Goal: Task Accomplishment & Management: Manage account settings

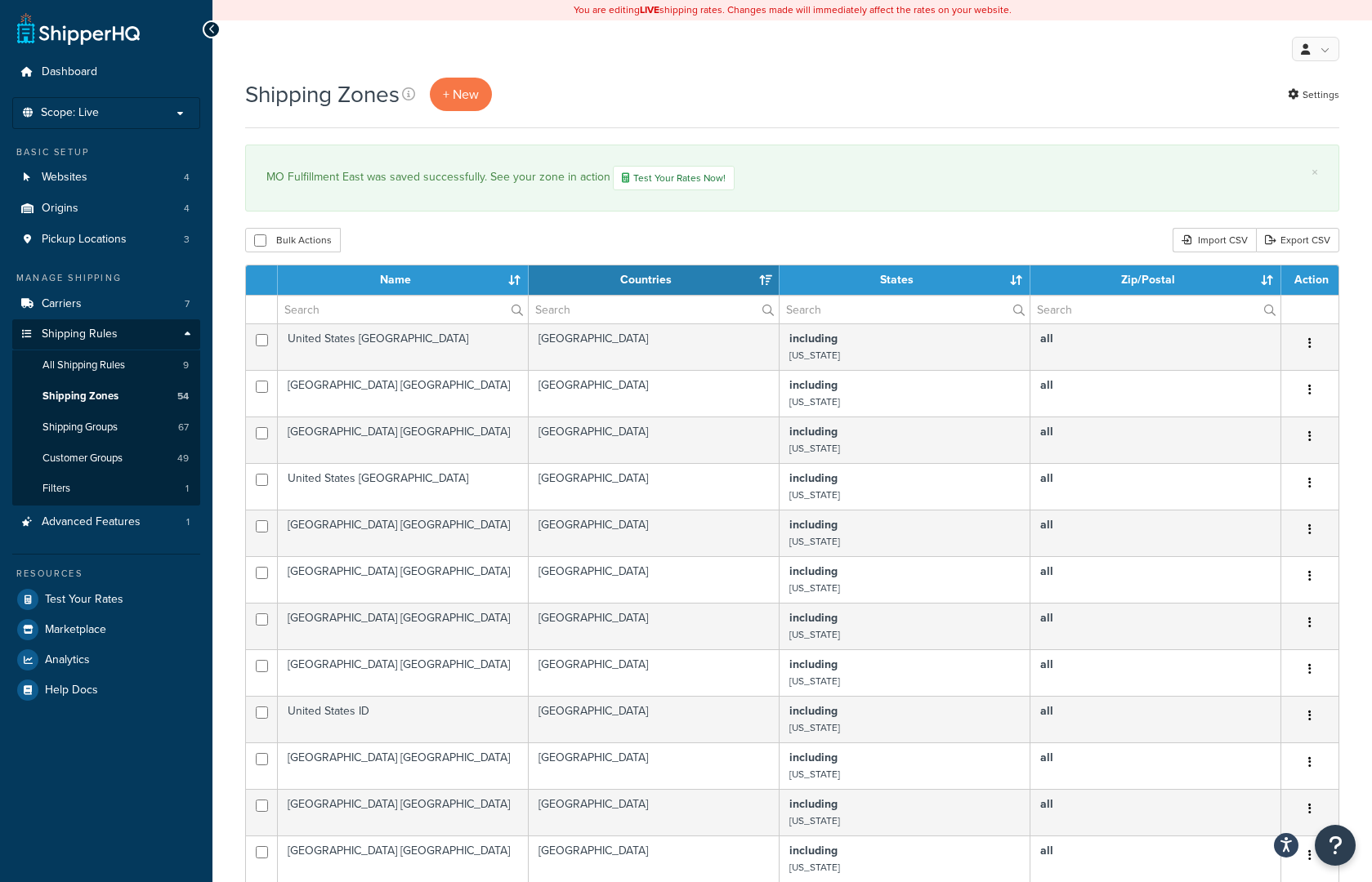
select select "15"
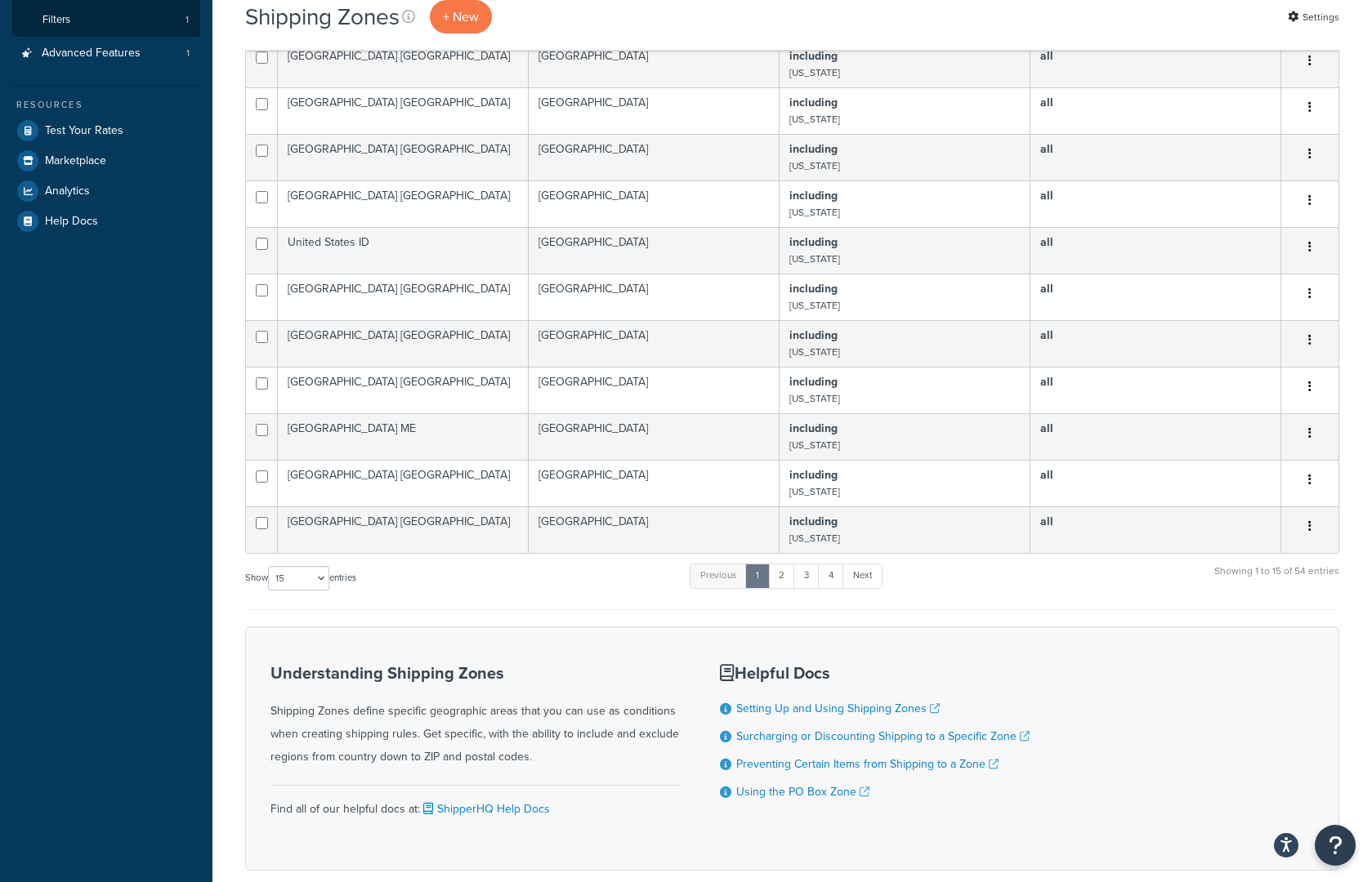
scroll to position [557, 0]
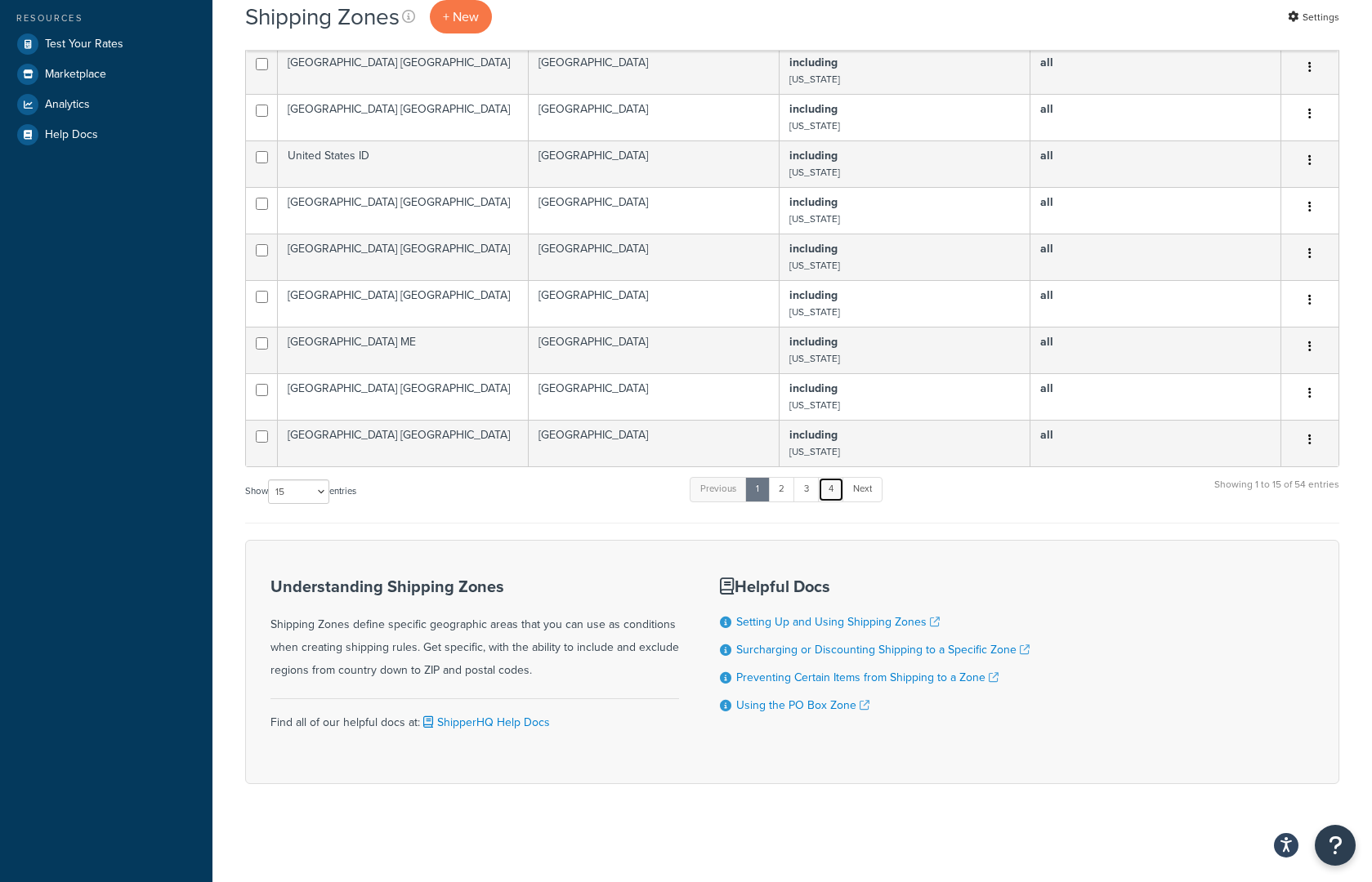
click at [833, 499] on link "4" at bounding box center [831, 489] width 26 height 24
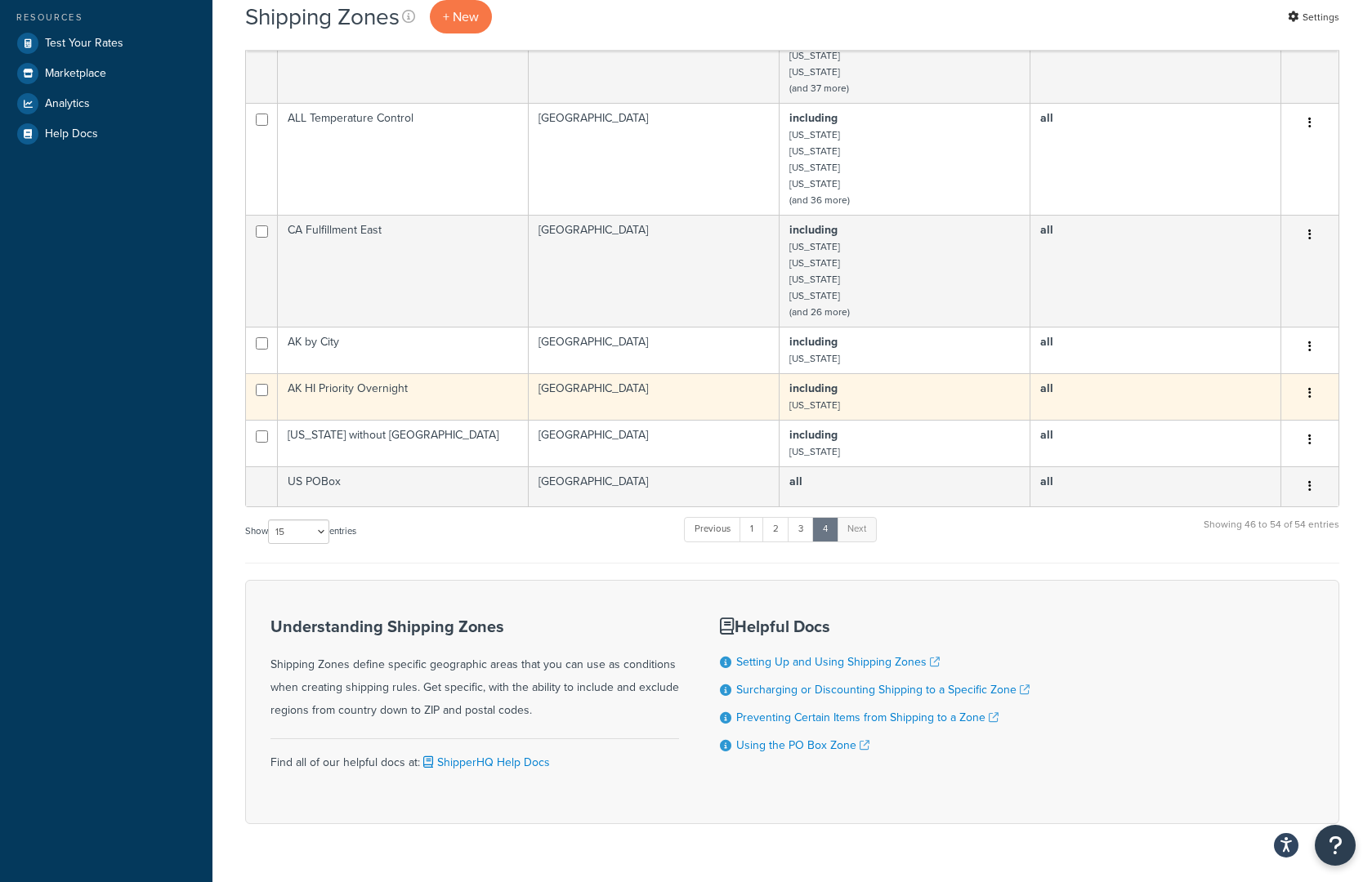
scroll to position [148, 0]
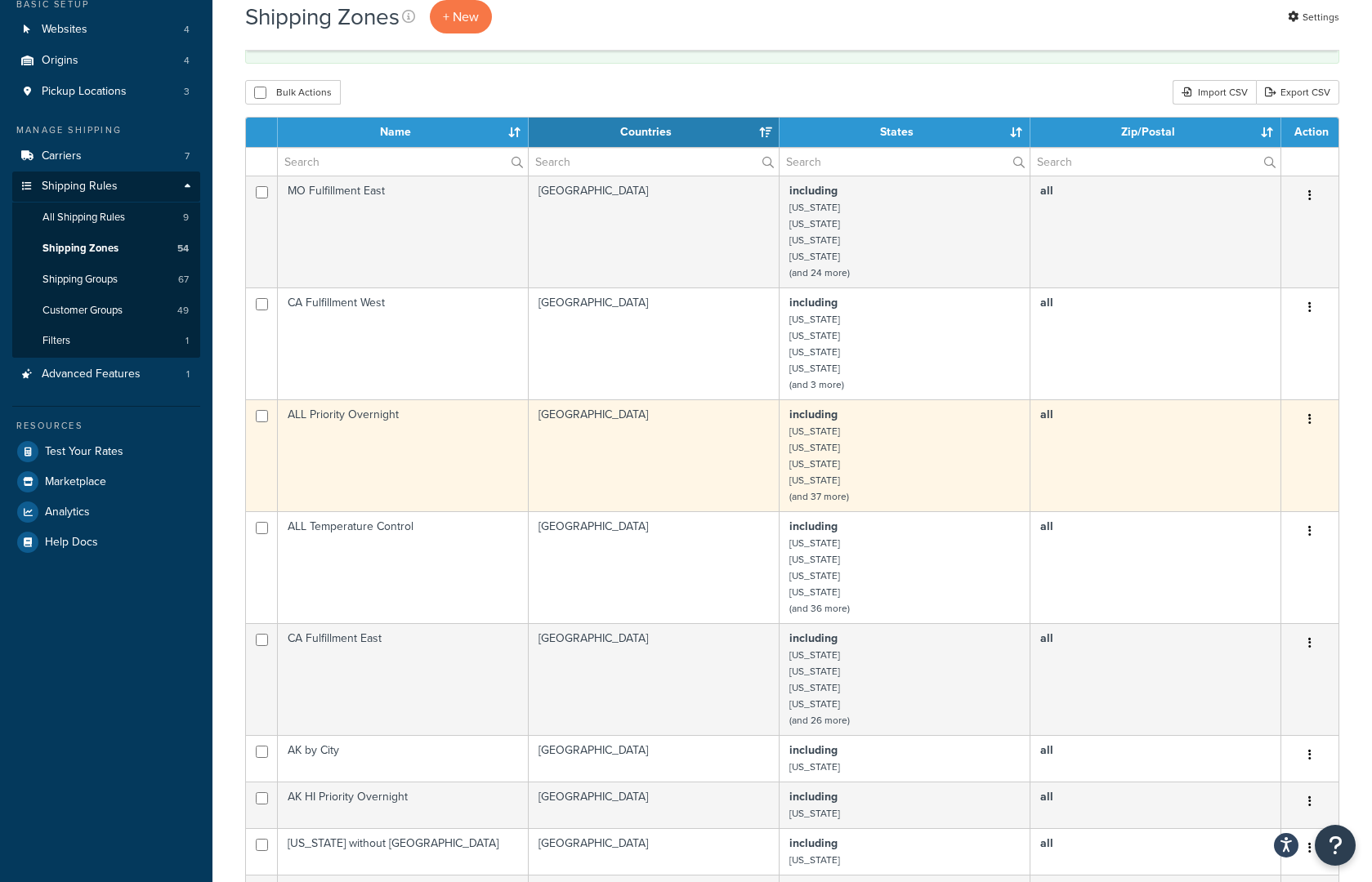
click at [627, 440] on td "[GEOGRAPHIC_DATA]" at bounding box center [654, 455] width 251 height 112
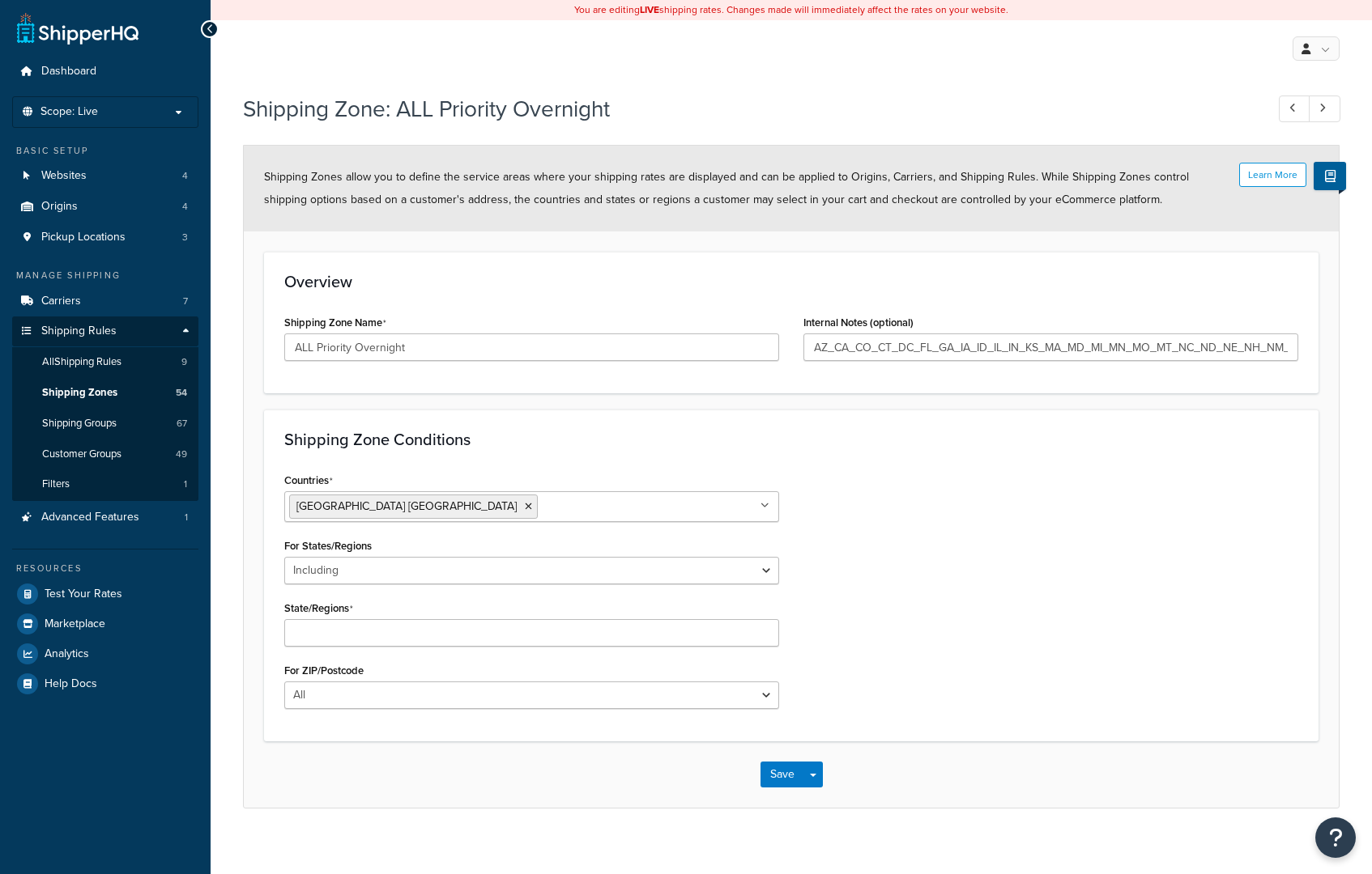
select select "including"
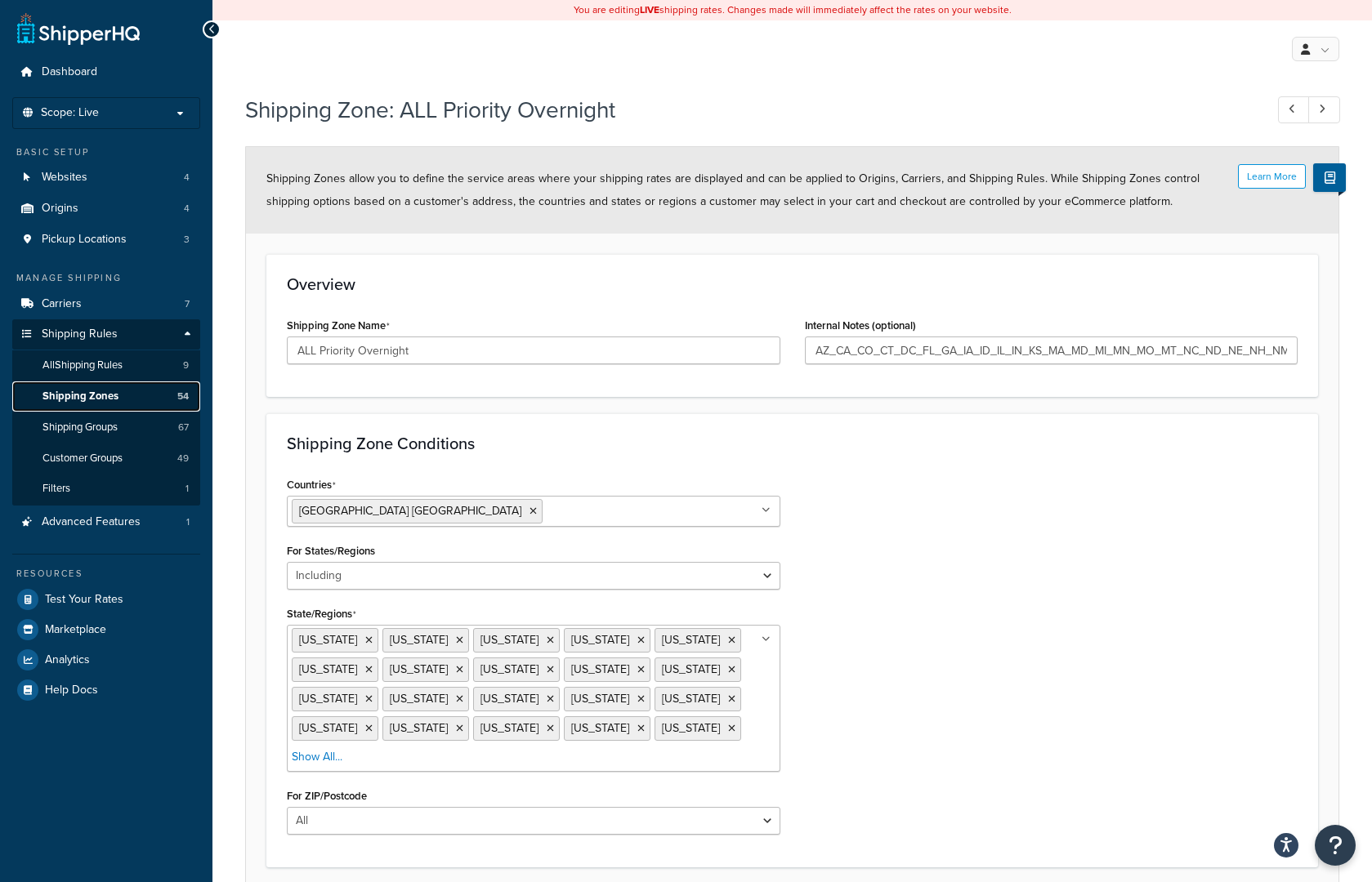
click at [76, 405] on link "Shipping Zones 54" at bounding box center [106, 397] width 188 height 30
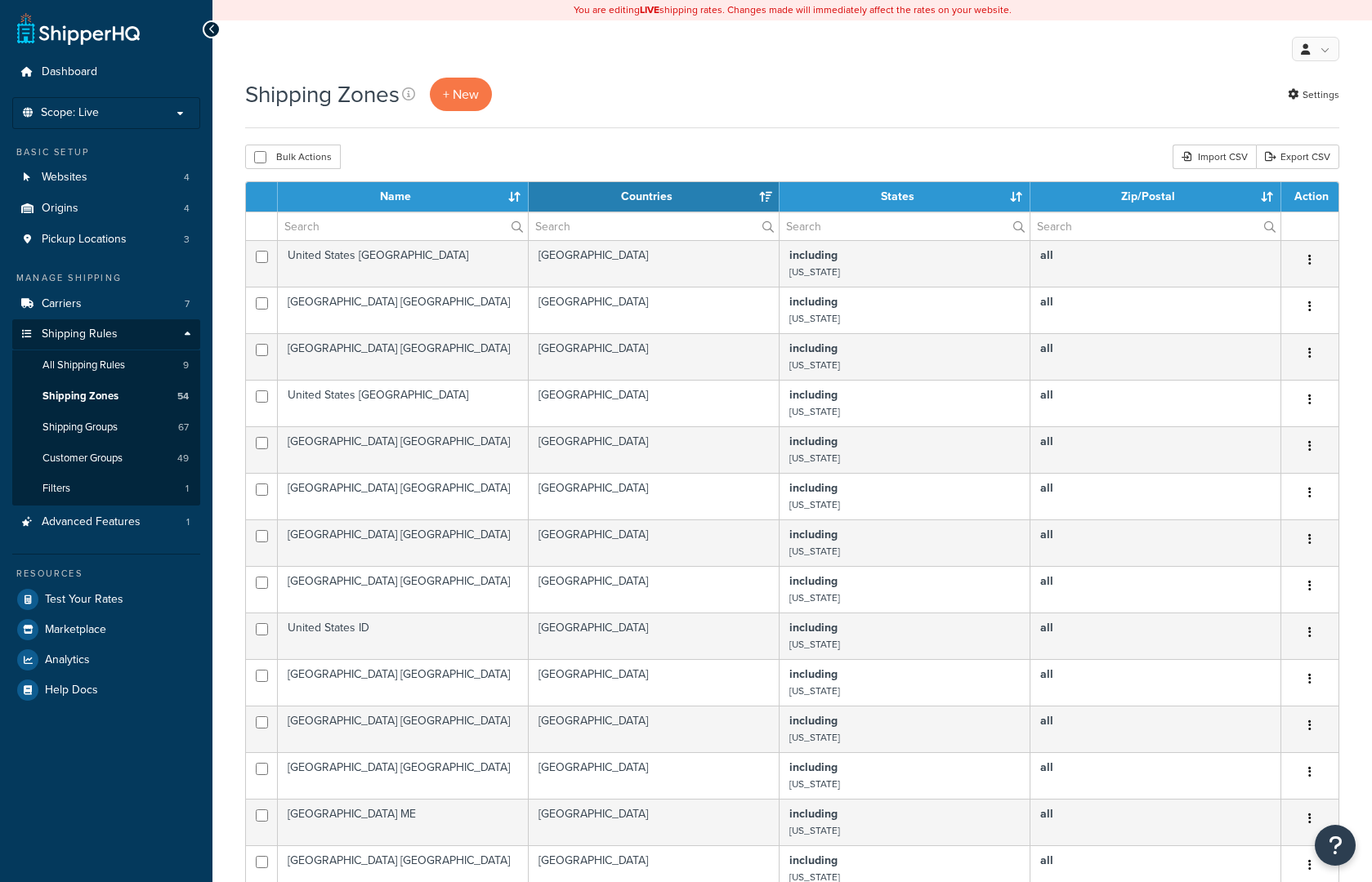
select select "15"
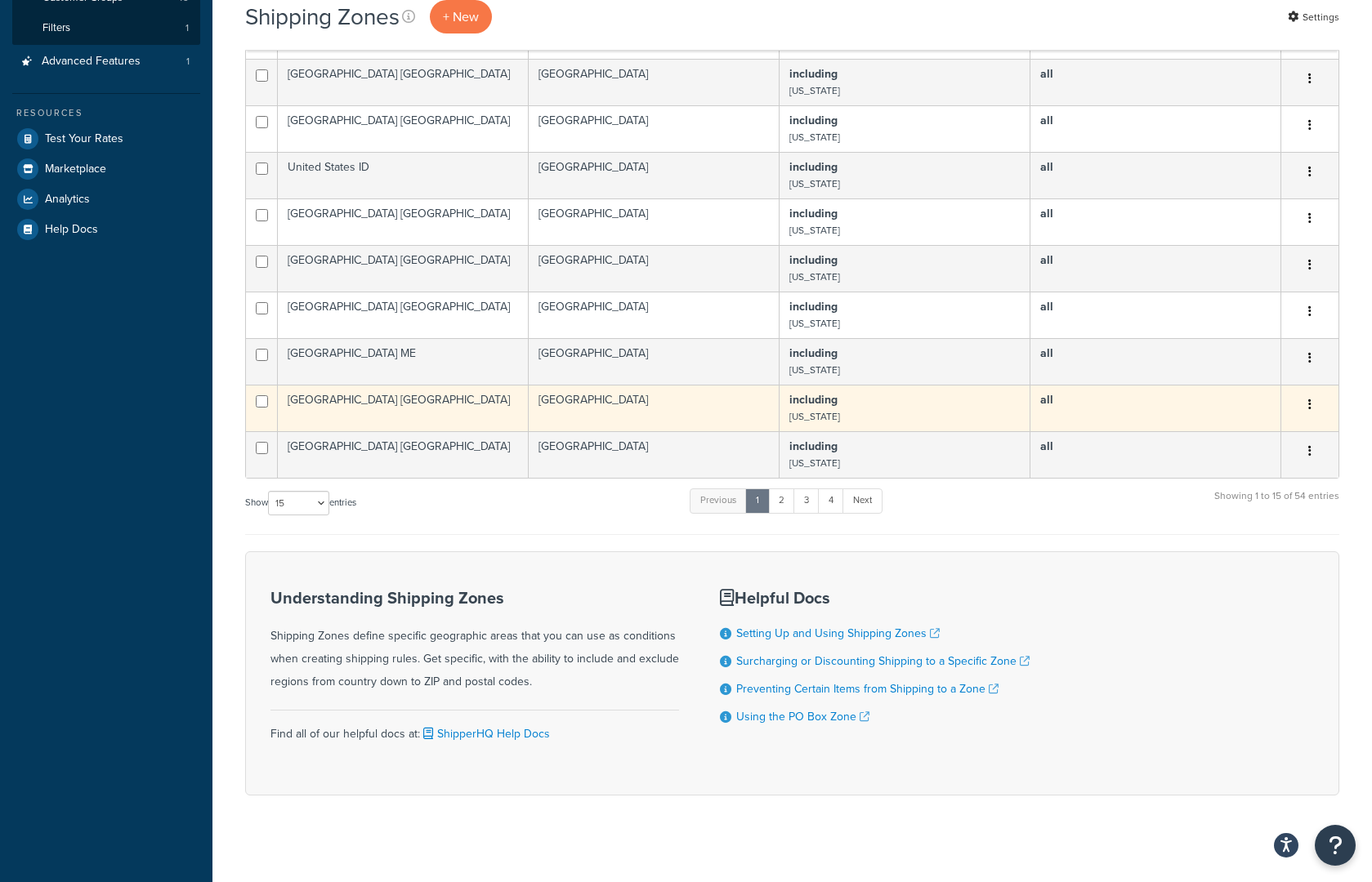
scroll to position [472, 0]
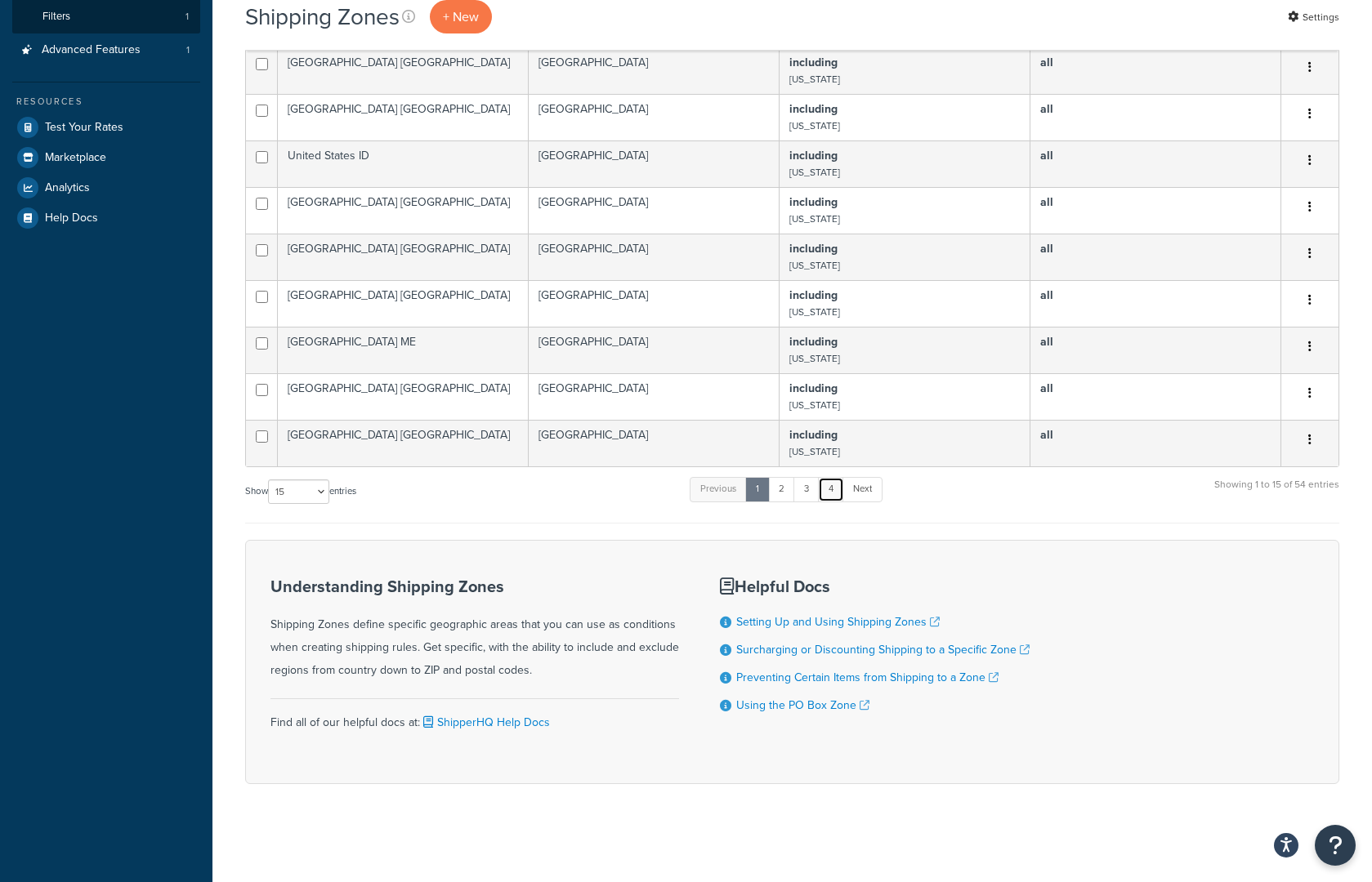
click at [842, 478] on link "4" at bounding box center [831, 489] width 26 height 24
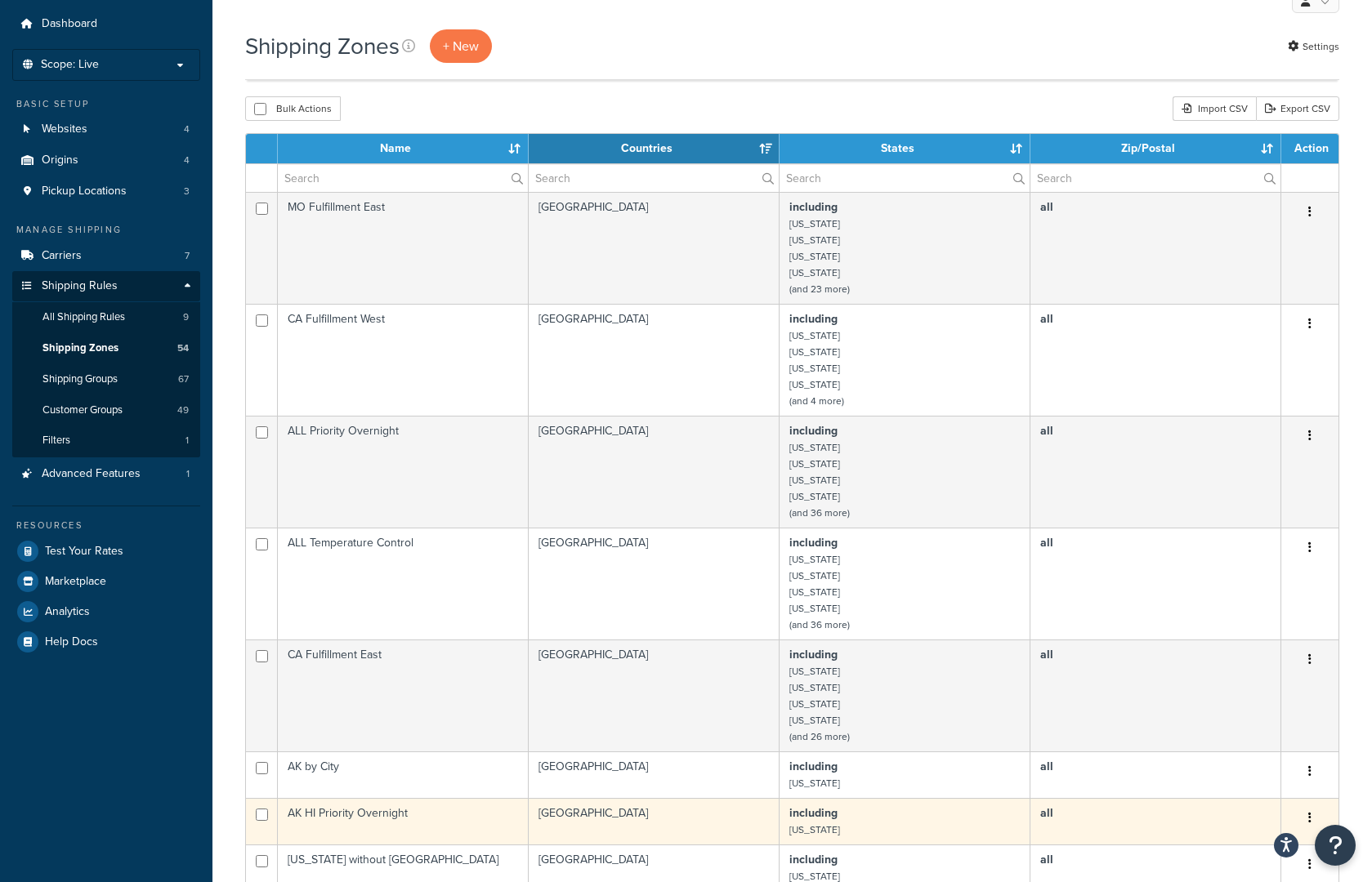
scroll to position [0, 0]
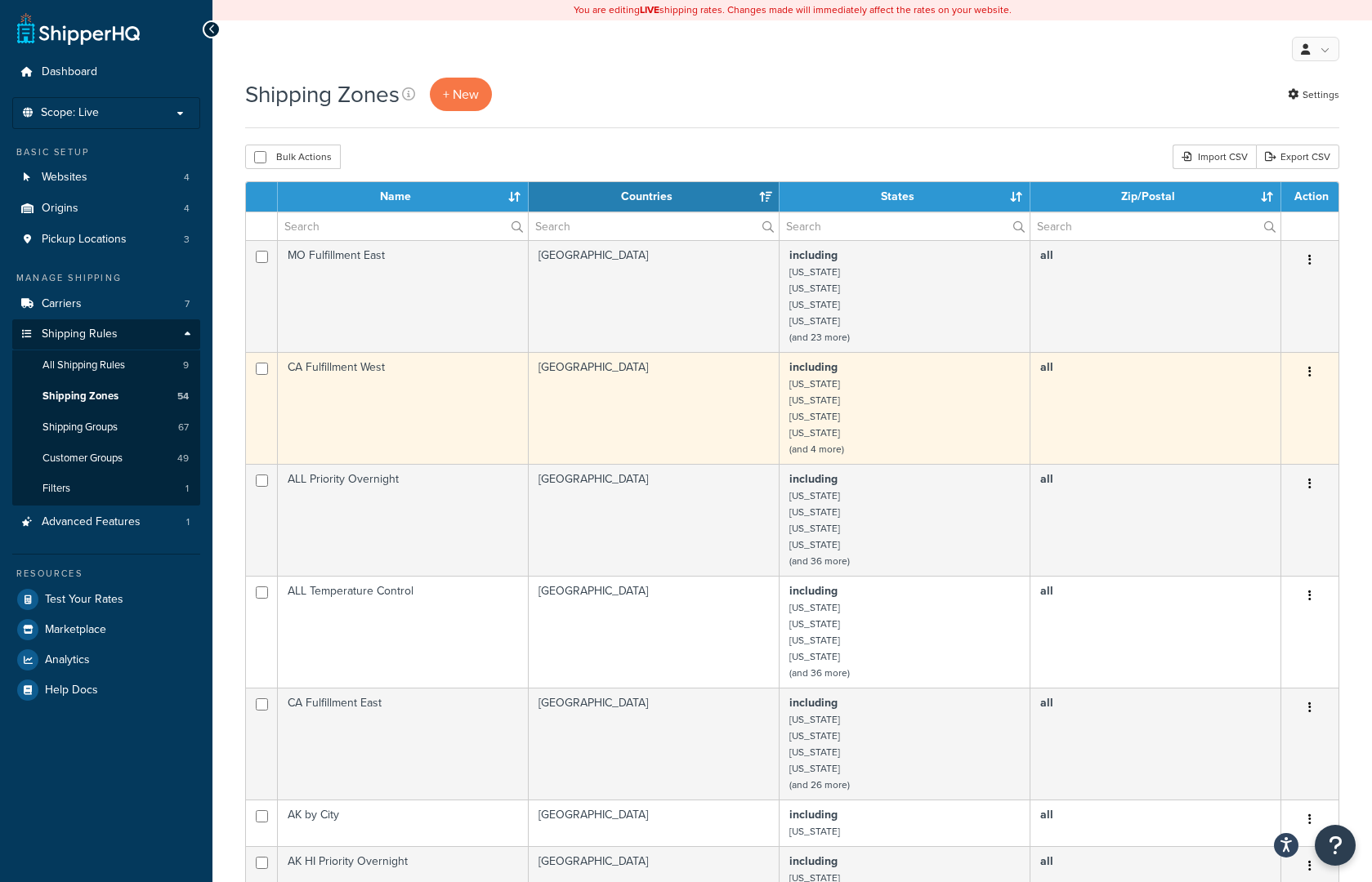
click at [396, 374] on td "CA Fulfillment West" at bounding box center [402, 407] width 251 height 112
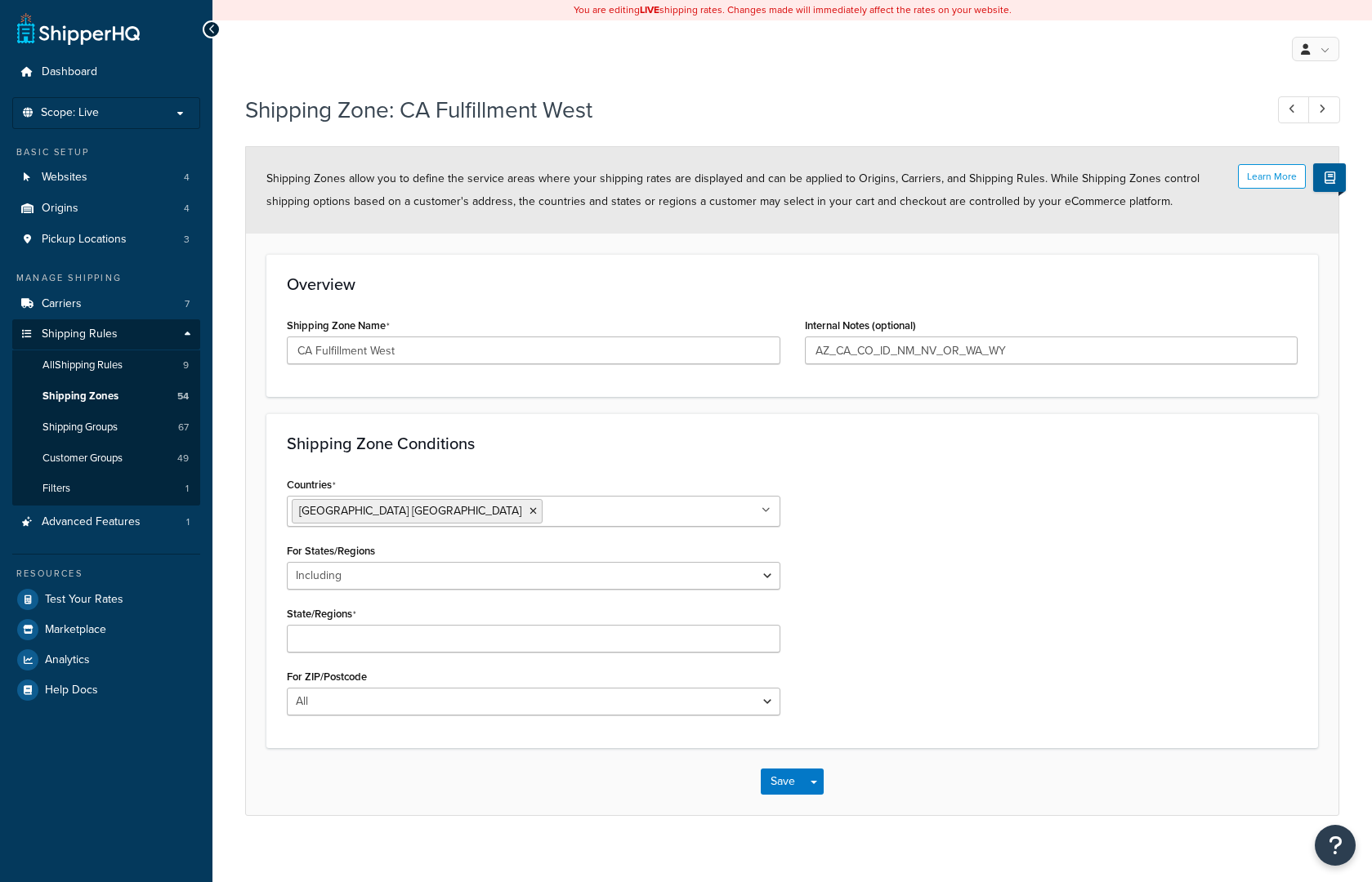
select select "including"
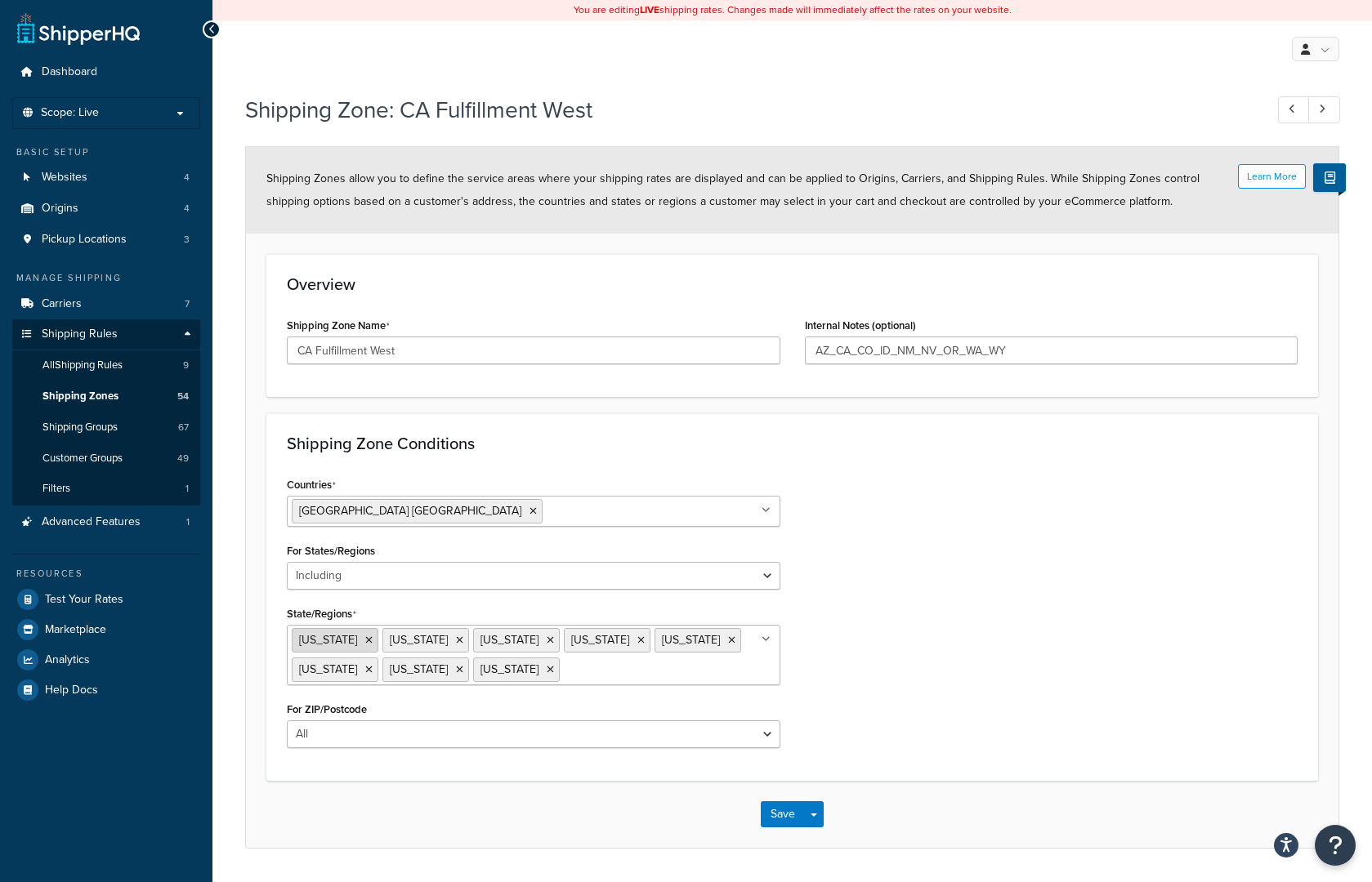
click at [365, 639] on icon at bounding box center [369, 640] width 8 height 9
click at [797, 811] on button "Save" at bounding box center [782, 814] width 44 height 26
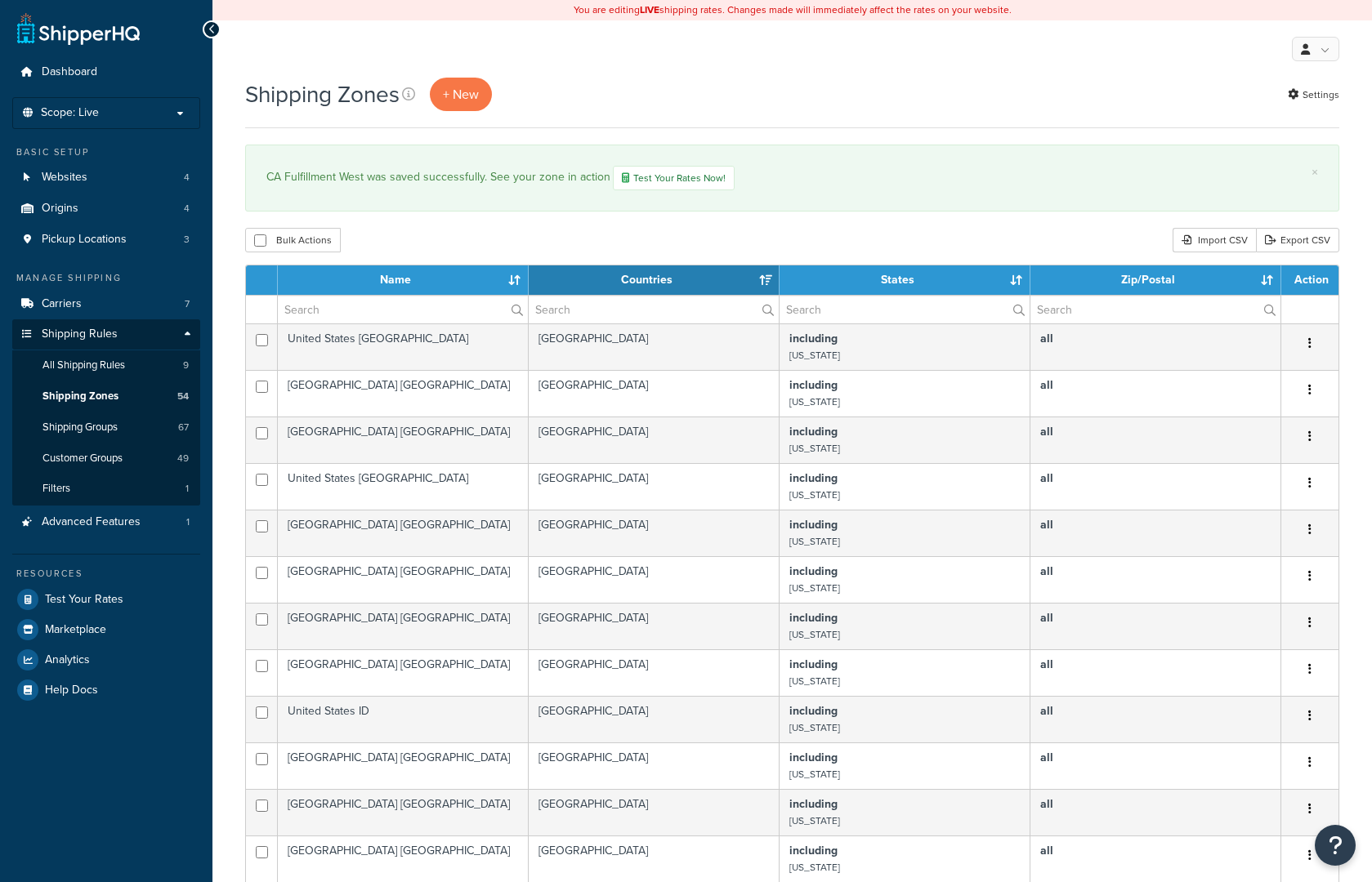
select select "15"
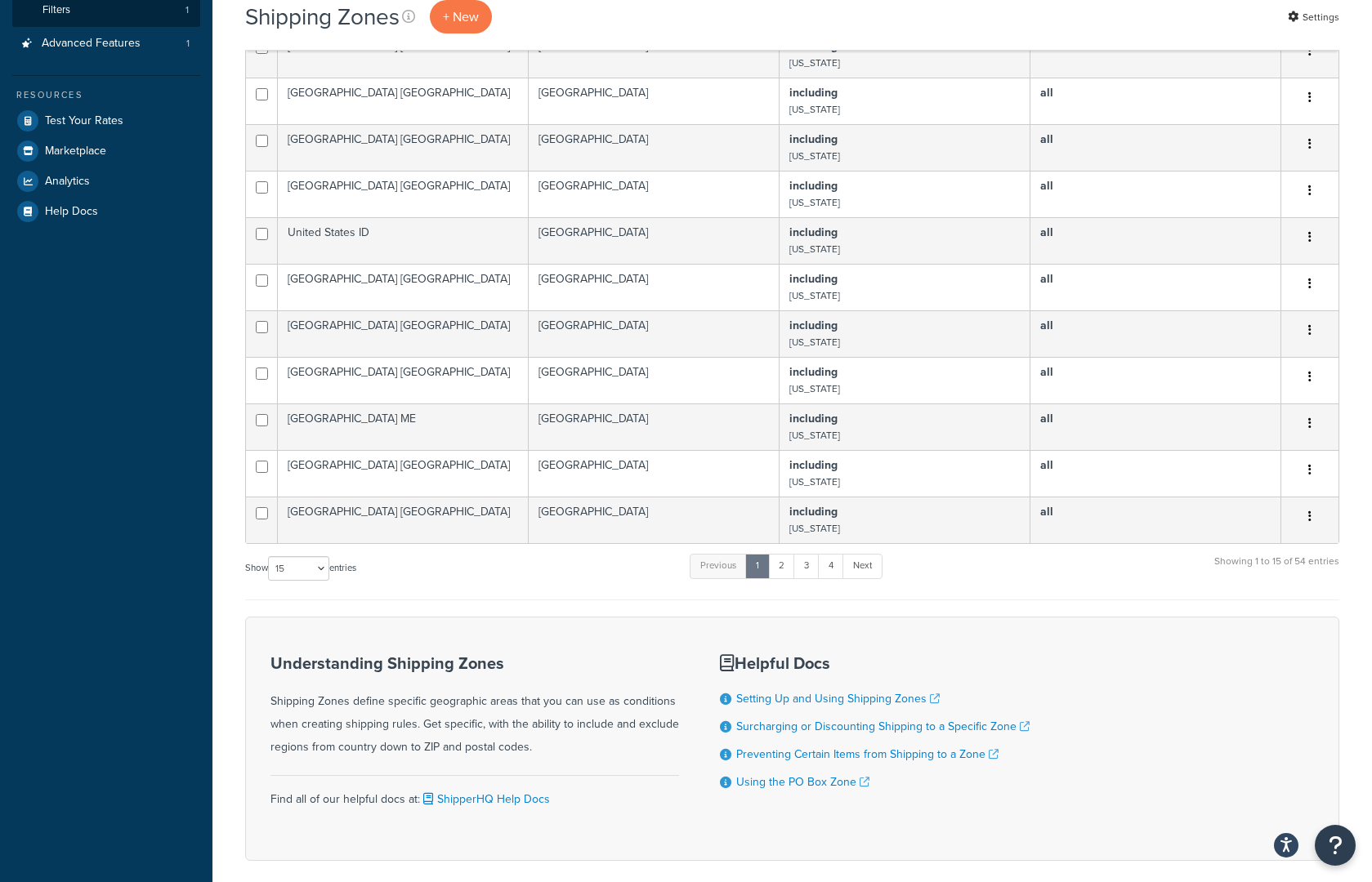
scroll to position [557, 0]
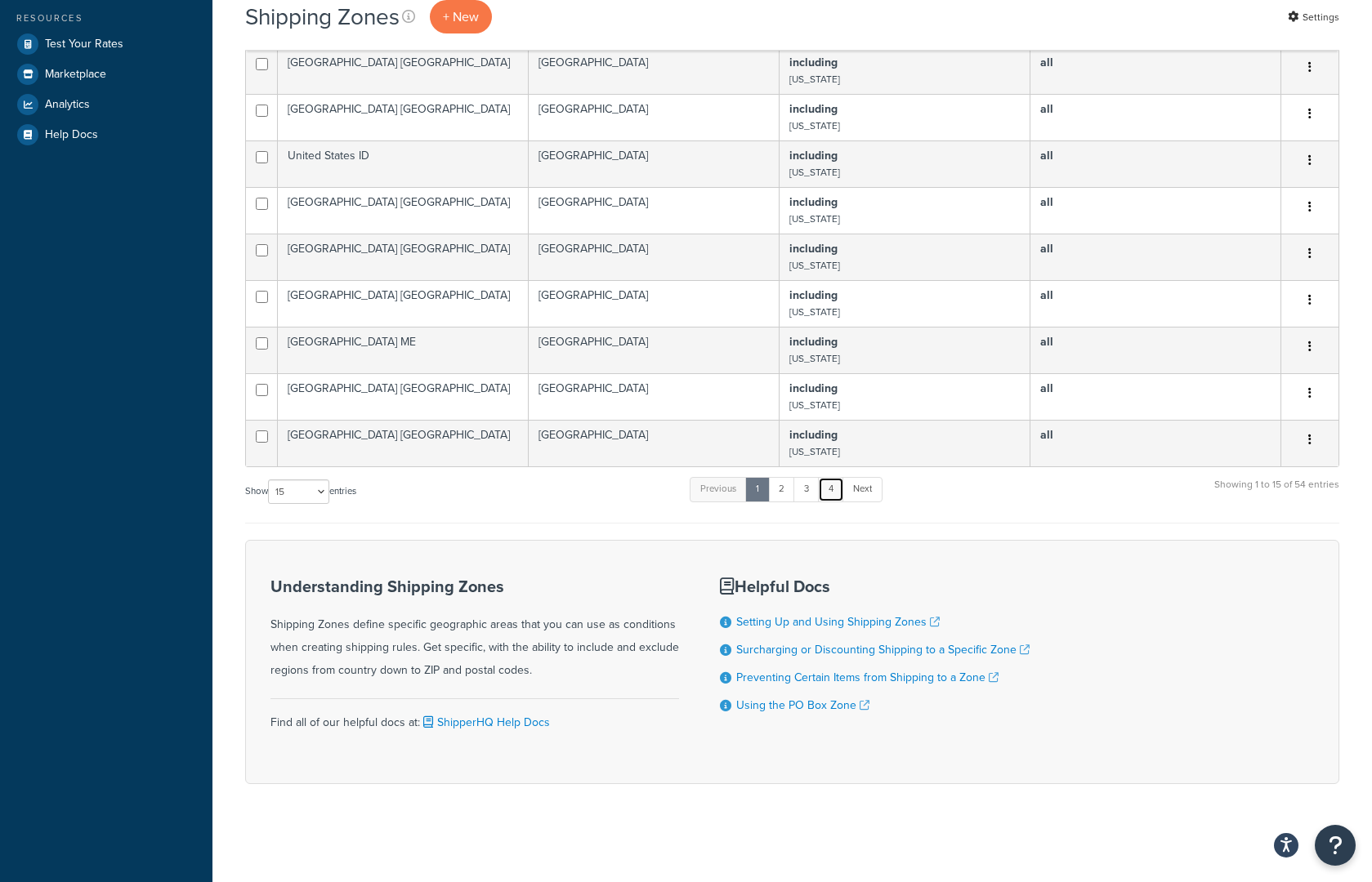
click at [824, 488] on link "4" at bounding box center [831, 489] width 26 height 24
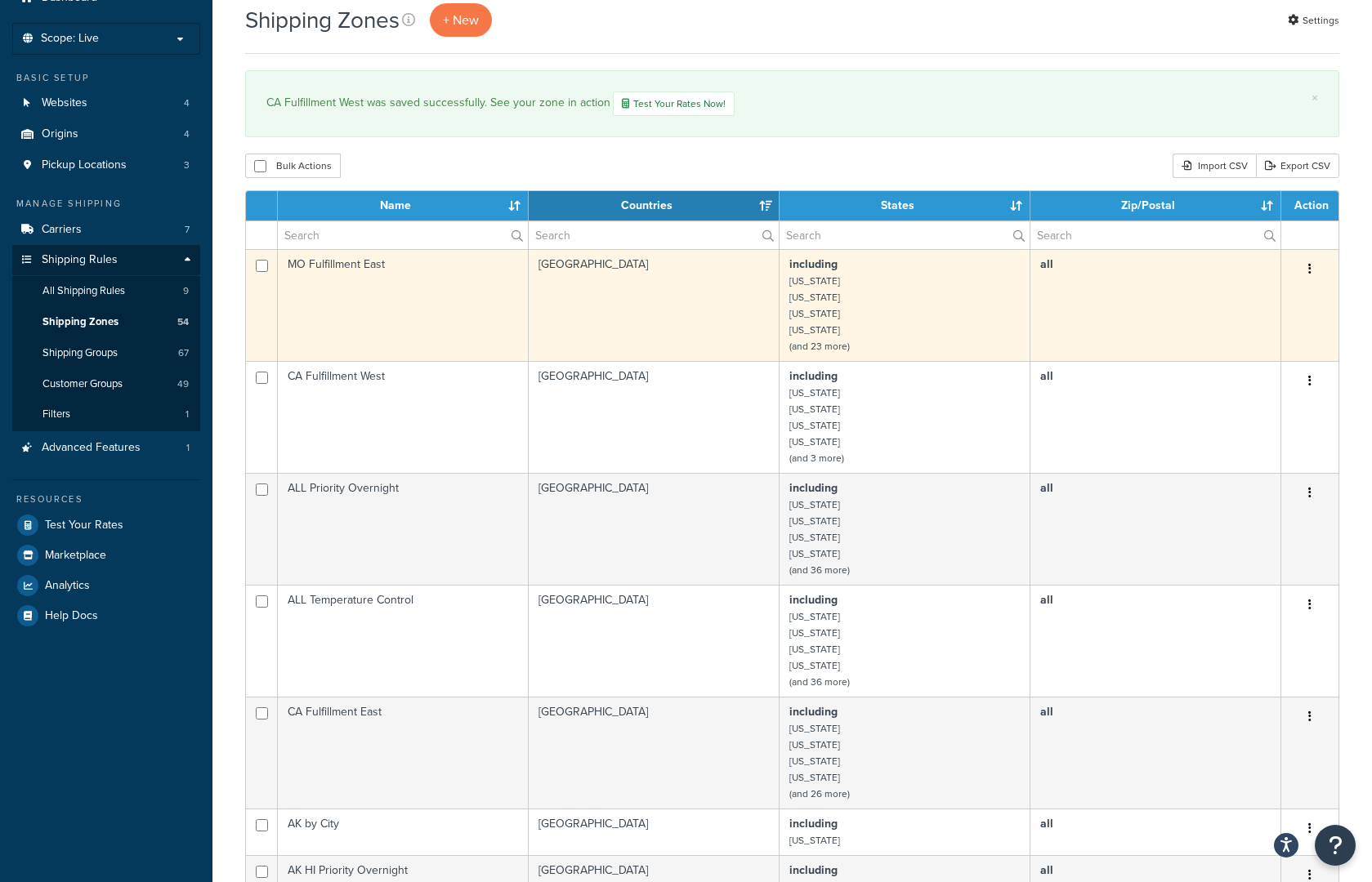
scroll to position [0, 0]
